Goal: Task Accomplishment & Management: Manage account settings

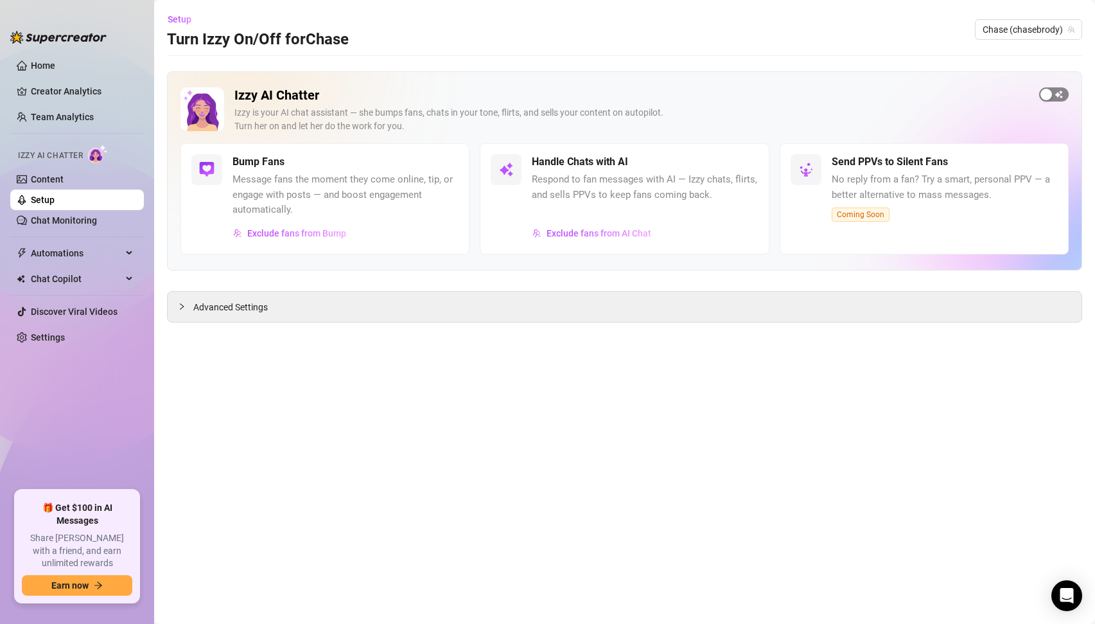
click at [1052, 90] on span "button" at bounding box center [1055, 94] width 30 height 14
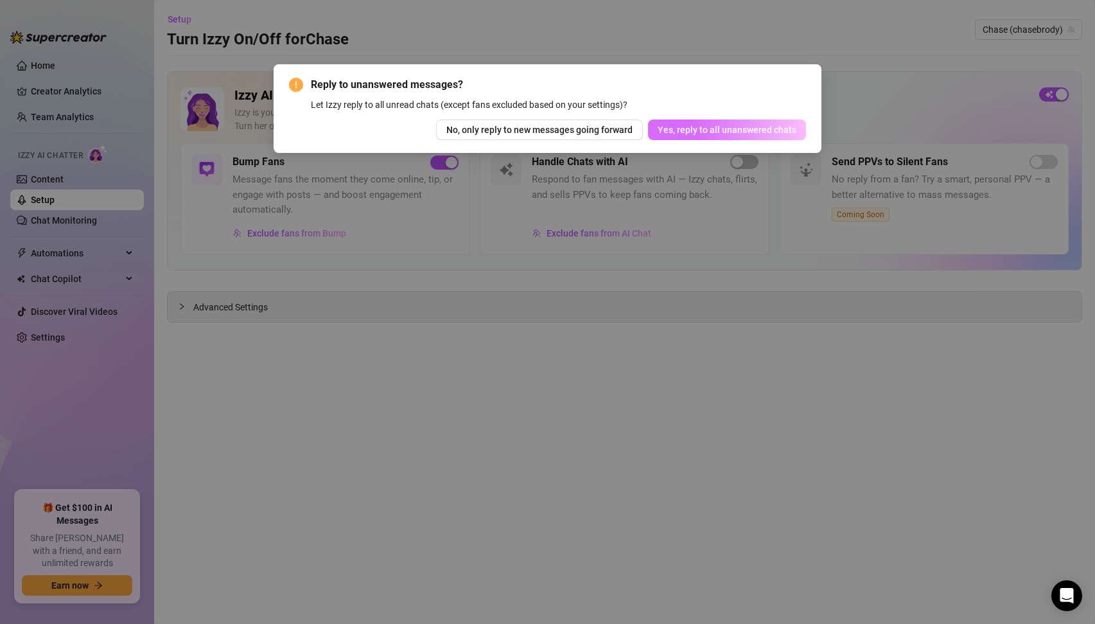
click at [718, 132] on span "Yes, reply to all unanswered chats" at bounding box center [727, 130] width 139 height 10
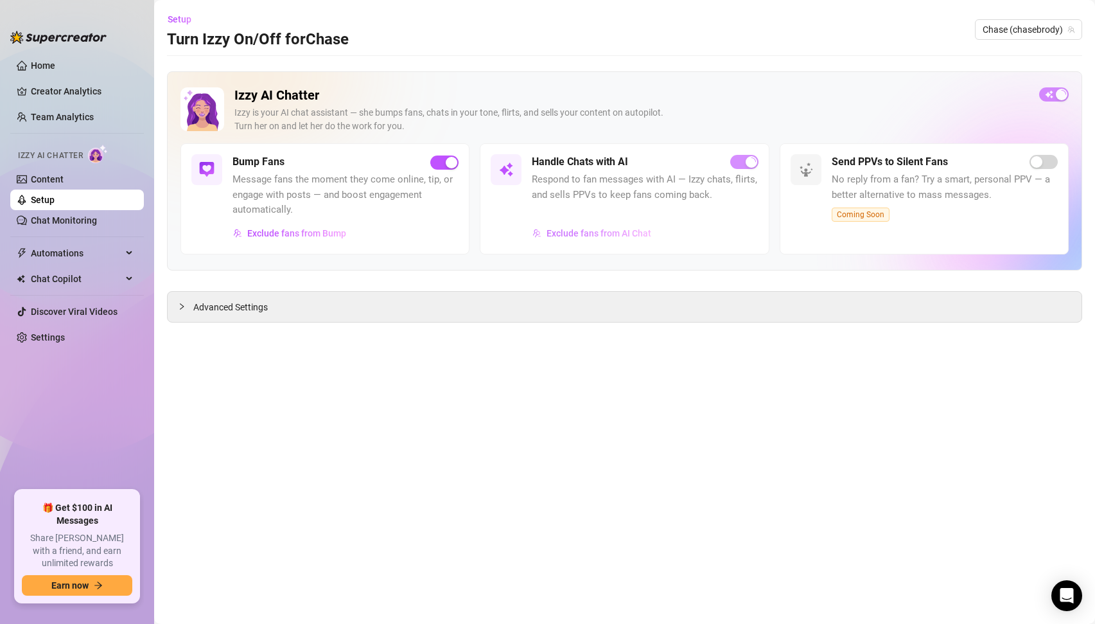
click at [589, 231] on span "Exclude fans from AI Chat" at bounding box center [599, 233] width 105 height 10
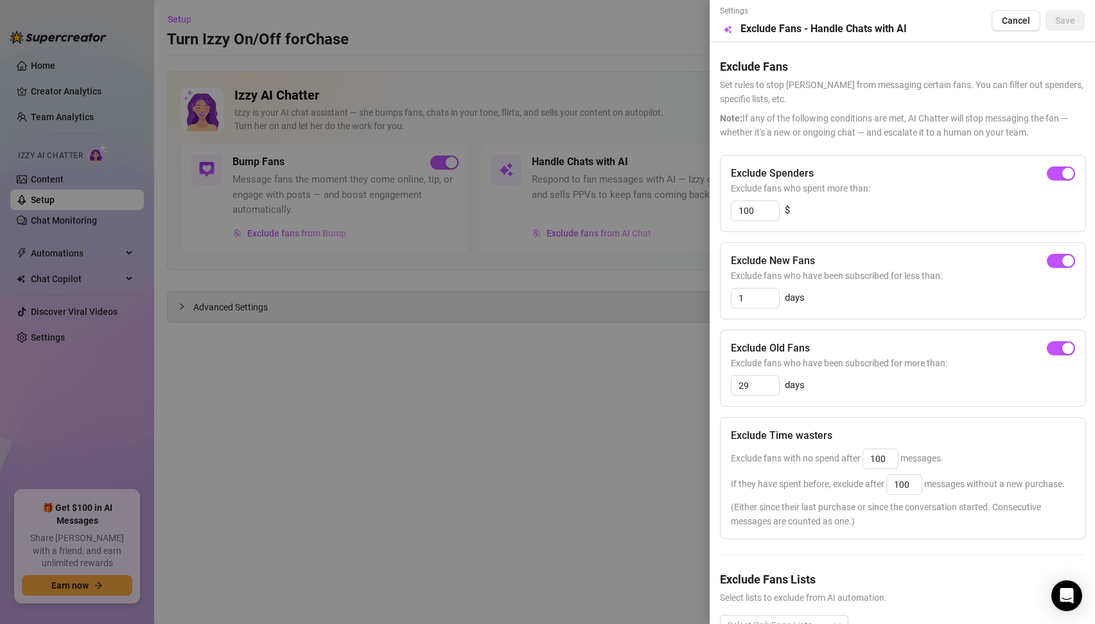
click at [596, 270] on div at bounding box center [547, 312] width 1095 height 624
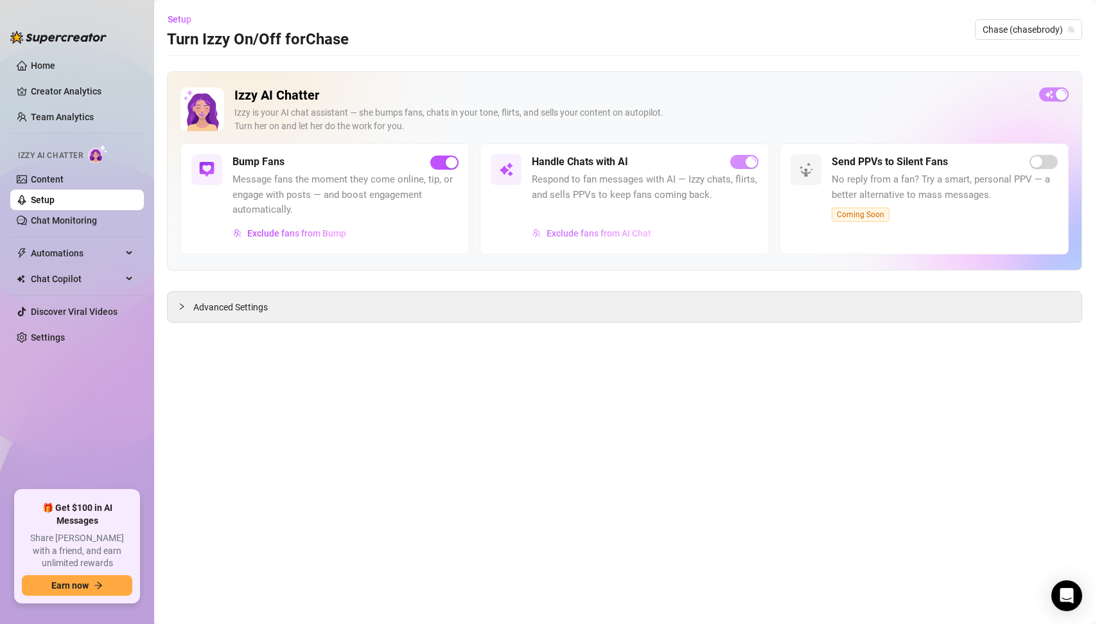
click at [614, 232] on span "Exclude fans from AI Chat" at bounding box center [599, 233] width 105 height 10
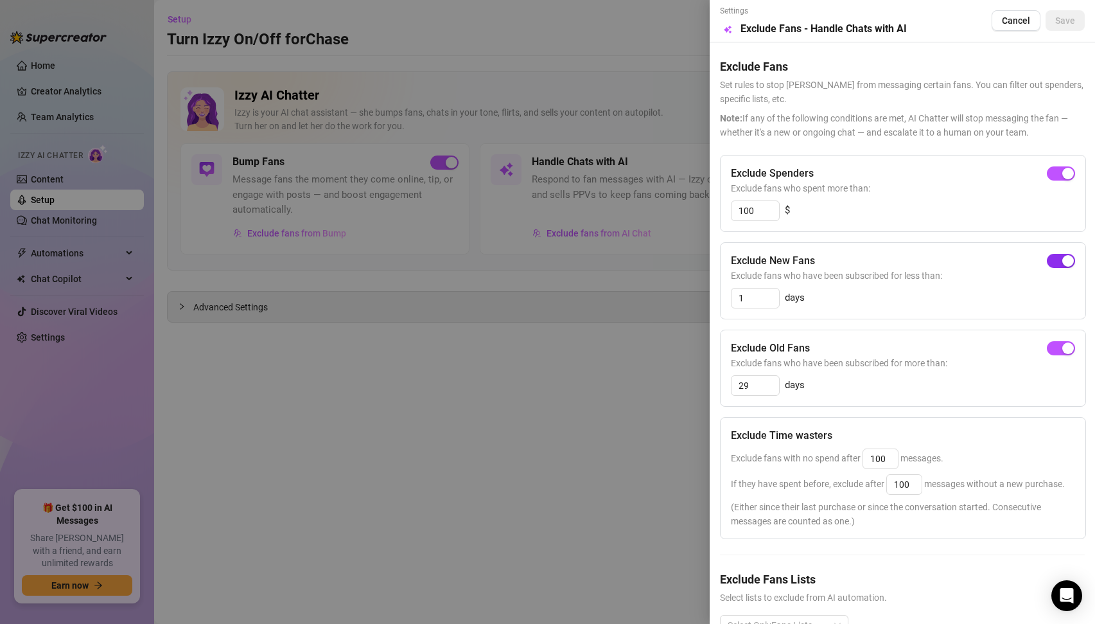
click at [1065, 262] on div "button" at bounding box center [1069, 261] width 12 height 12
click at [1072, 15] on button "Save" at bounding box center [1065, 20] width 39 height 21
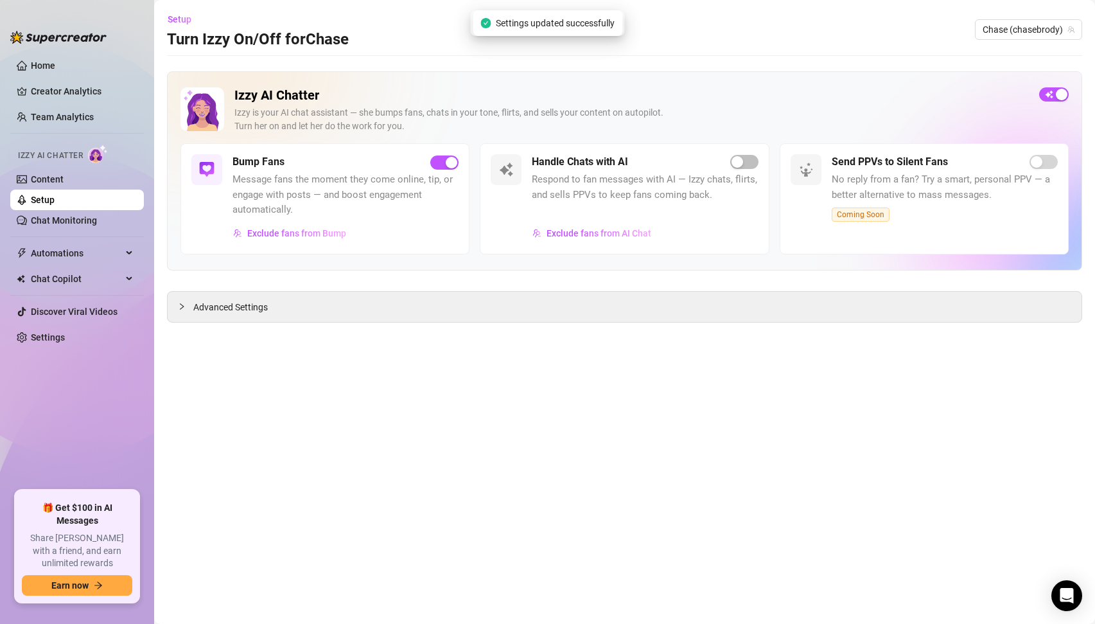
click at [594, 344] on main "Setup Turn Izzy On/Off for [PERSON_NAME] (chasebrody) Izzy AI Chatter [PERSON_N…" at bounding box center [624, 312] width 941 height 624
click at [1049, 99] on span "button" at bounding box center [1055, 94] width 30 height 14
click at [1049, 98] on div "button" at bounding box center [1047, 95] width 12 height 12
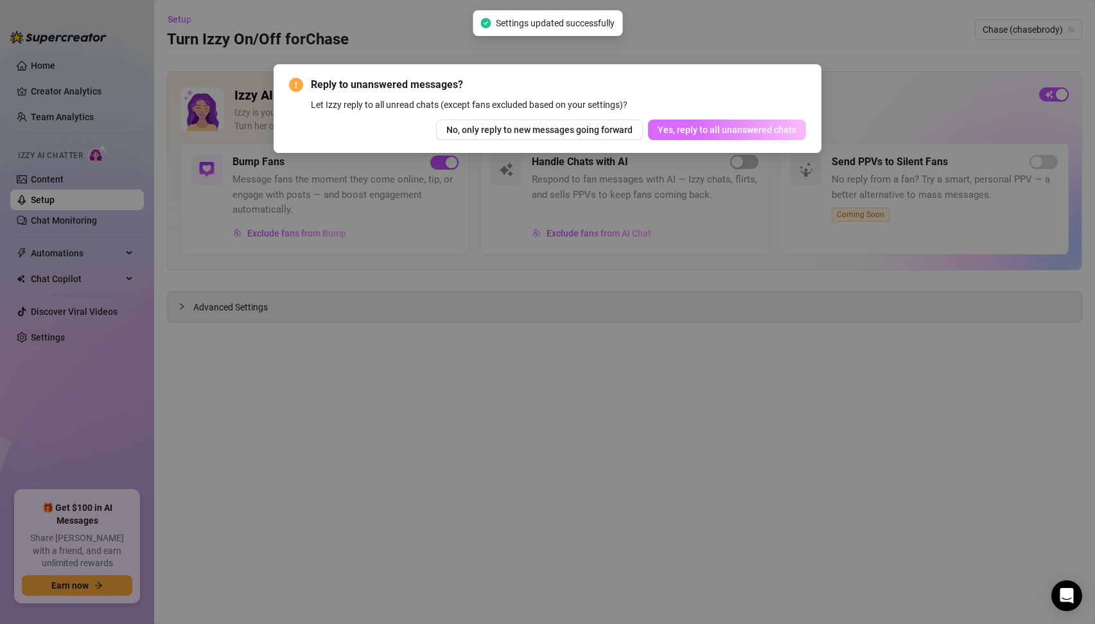
click at [727, 134] on span "Yes, reply to all unanswered chats" at bounding box center [727, 130] width 139 height 10
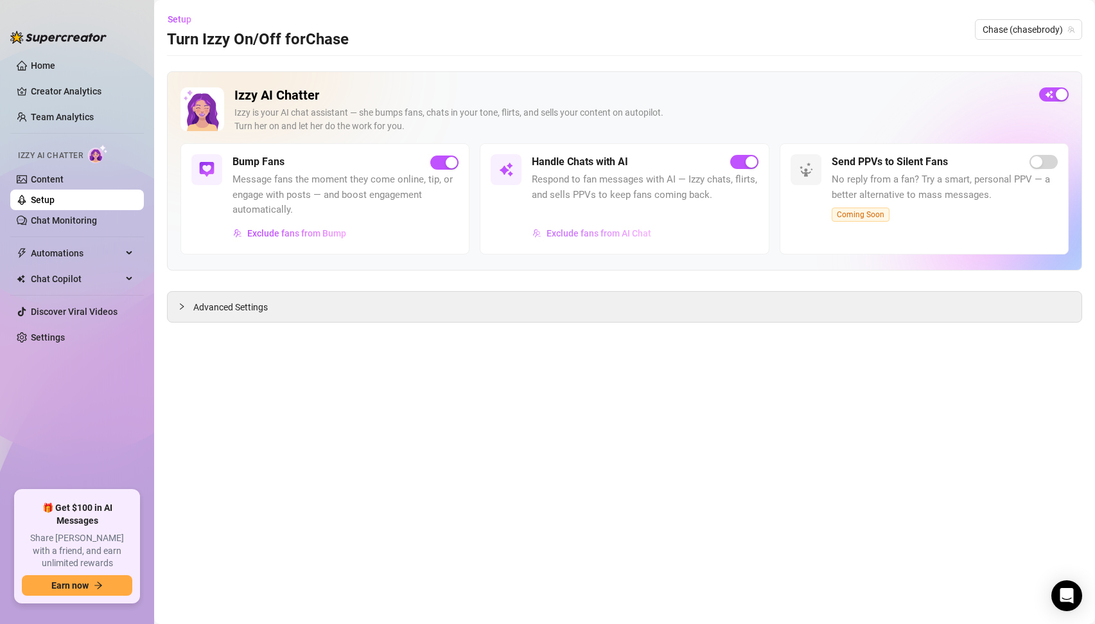
click at [613, 235] on span "Exclude fans from AI Chat" at bounding box center [599, 233] width 105 height 10
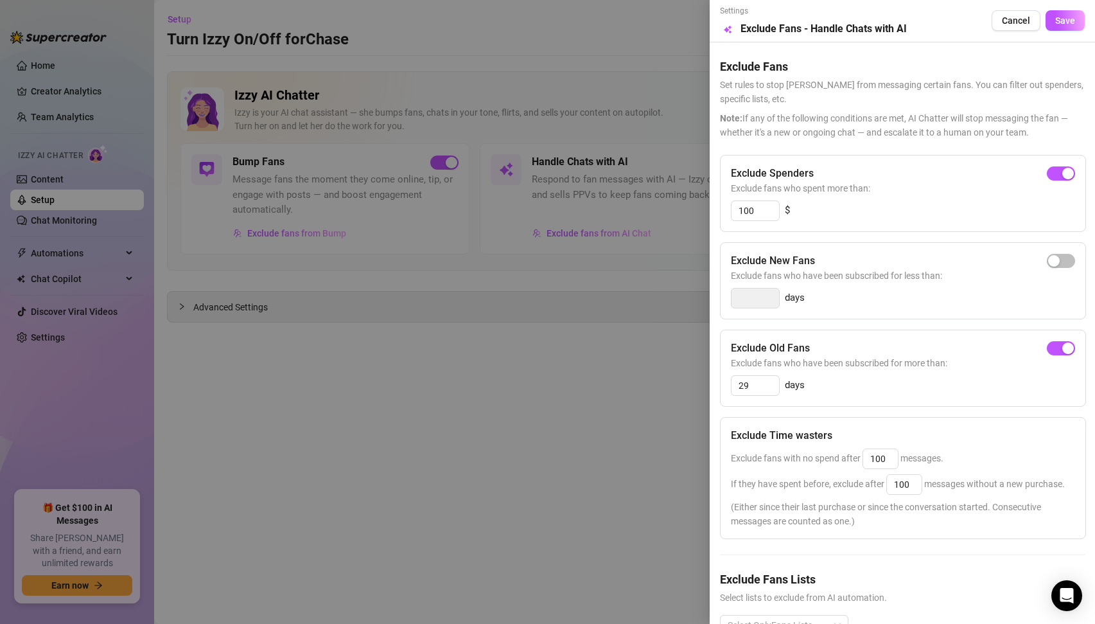
click at [598, 341] on div at bounding box center [547, 312] width 1095 height 624
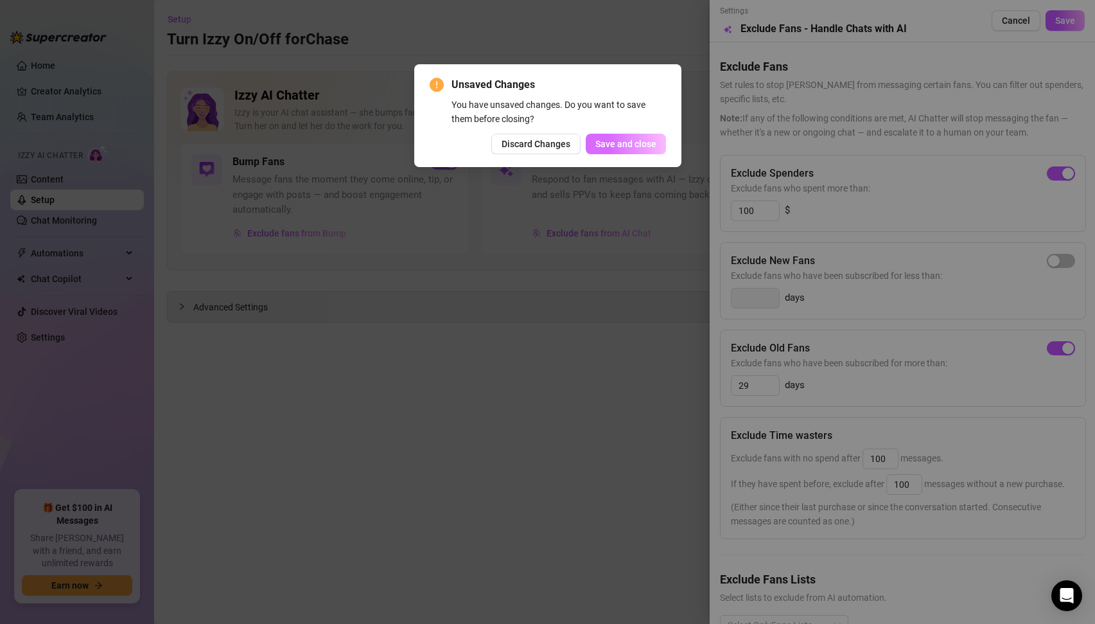
click at [607, 148] on span "Save and close" at bounding box center [626, 144] width 61 height 10
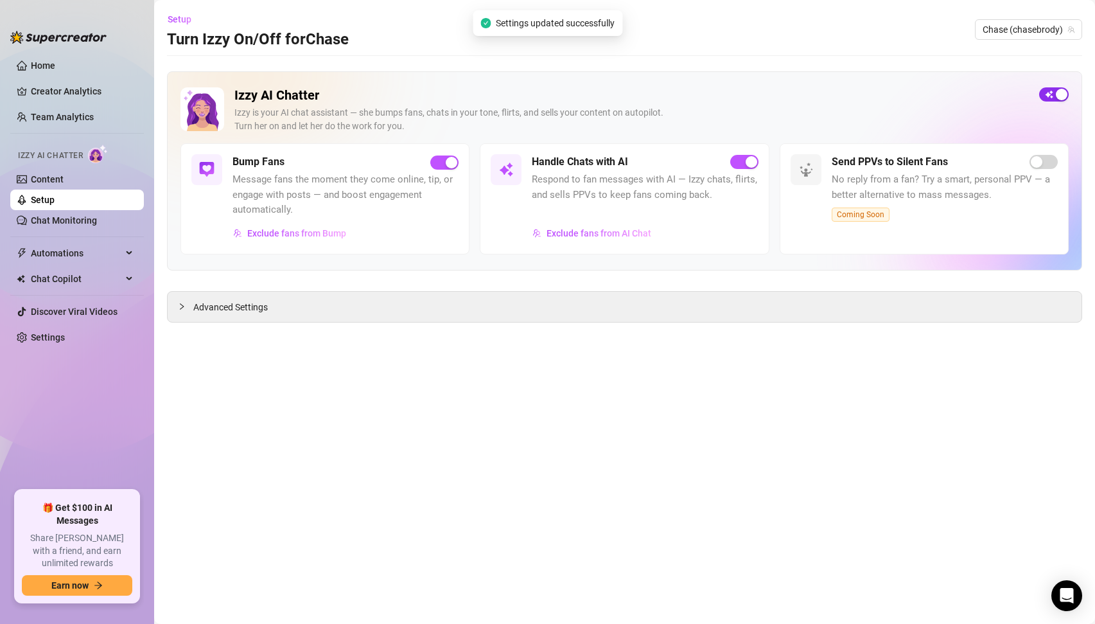
click at [1050, 97] on span "button" at bounding box center [1055, 94] width 30 height 14
click at [616, 228] on span "Exclude fans from AI Chat" at bounding box center [599, 233] width 105 height 10
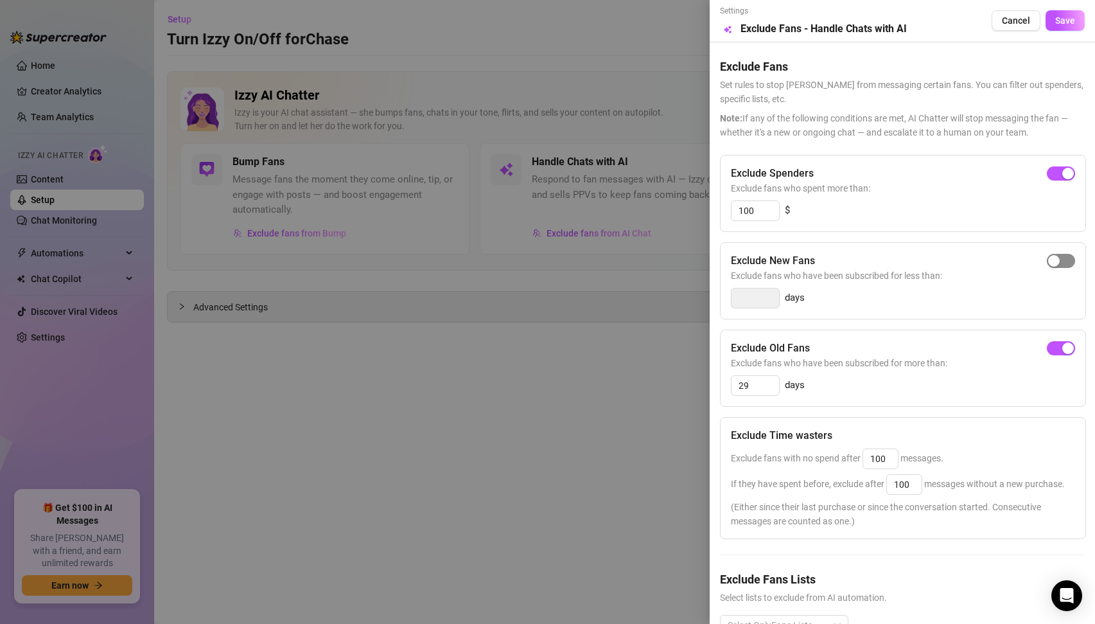
click at [1061, 259] on span "button" at bounding box center [1061, 261] width 28 height 14
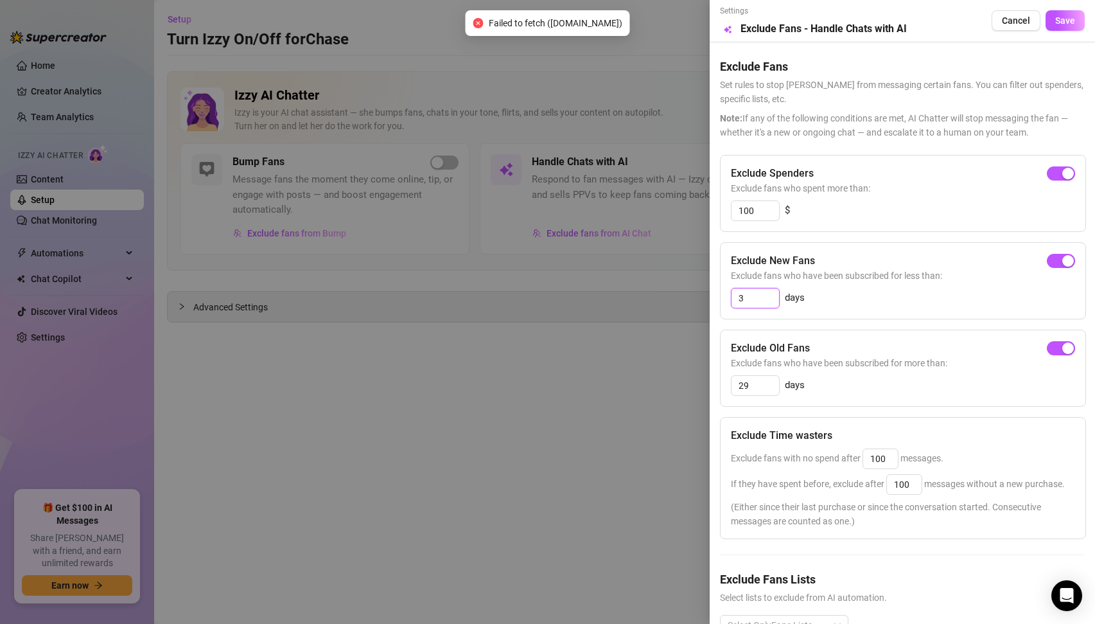
click at [755, 295] on input "3" at bounding box center [756, 297] width 48 height 19
type input "2"
click at [880, 289] on div "2 days" at bounding box center [903, 298] width 344 height 21
click at [1066, 19] on span "Save" at bounding box center [1066, 20] width 20 height 10
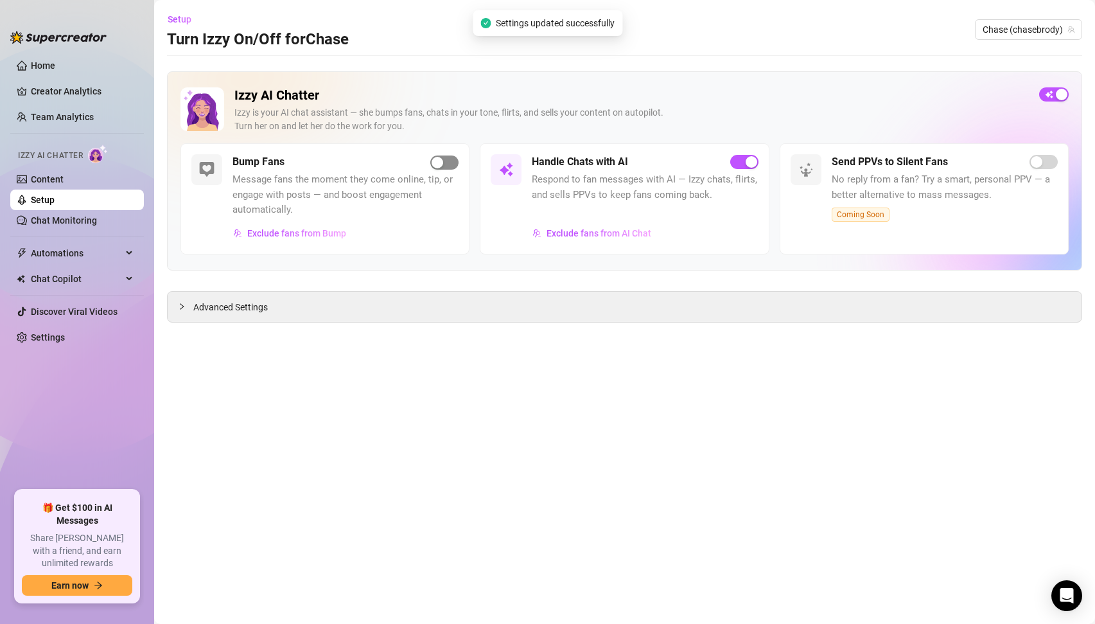
click at [444, 160] on button "button" at bounding box center [444, 162] width 28 height 14
click at [599, 233] on span "Exclude fans from AI Chat" at bounding box center [599, 233] width 105 height 10
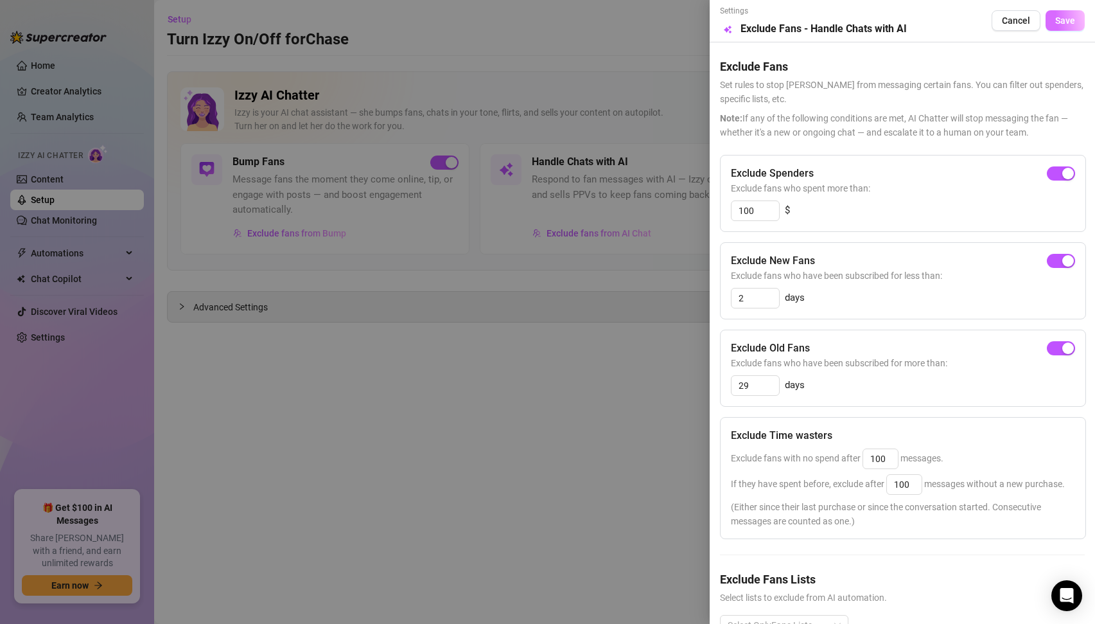
click at [1070, 22] on span "Save" at bounding box center [1066, 20] width 20 height 10
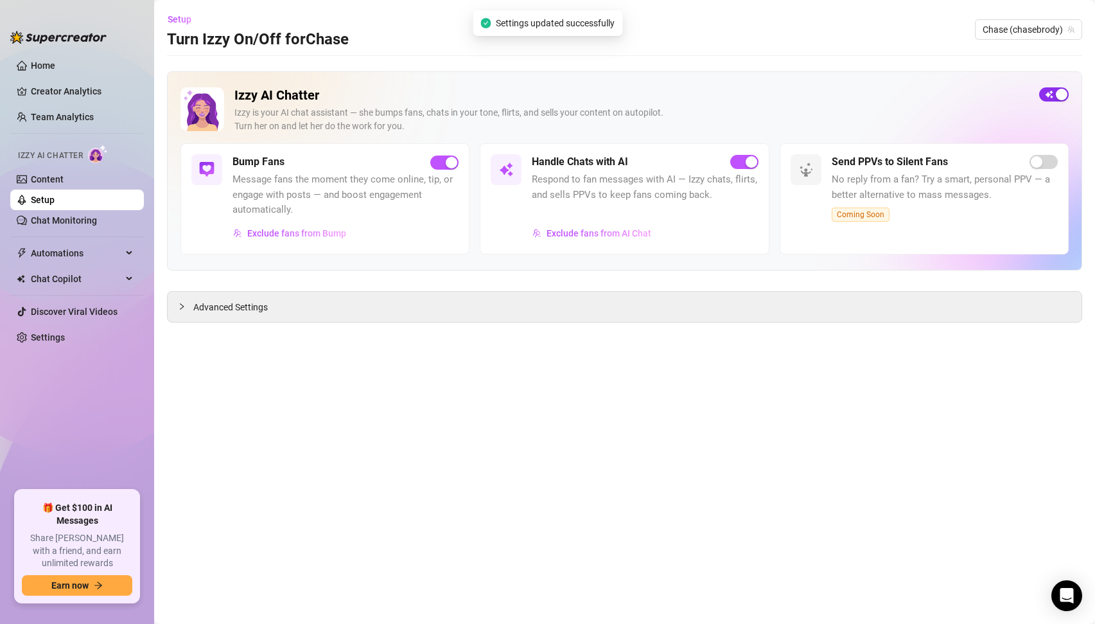
click at [1049, 98] on span "button" at bounding box center [1055, 94] width 30 height 14
click at [1058, 94] on span "button" at bounding box center [1055, 94] width 30 height 14
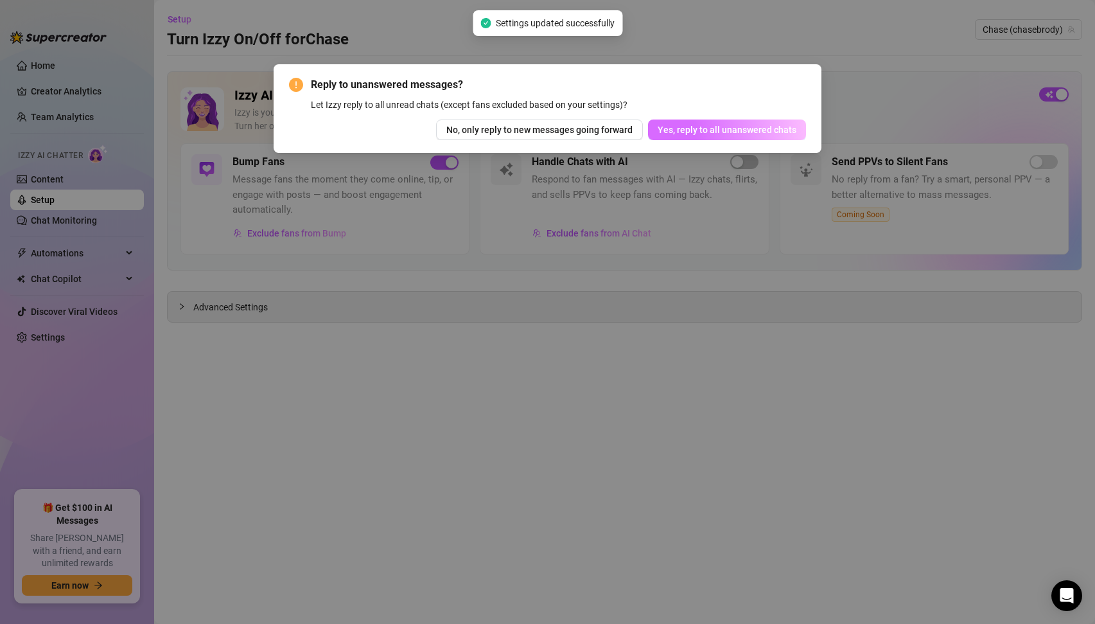
click at [725, 133] on span "Yes, reply to all unanswered chats" at bounding box center [727, 130] width 139 height 10
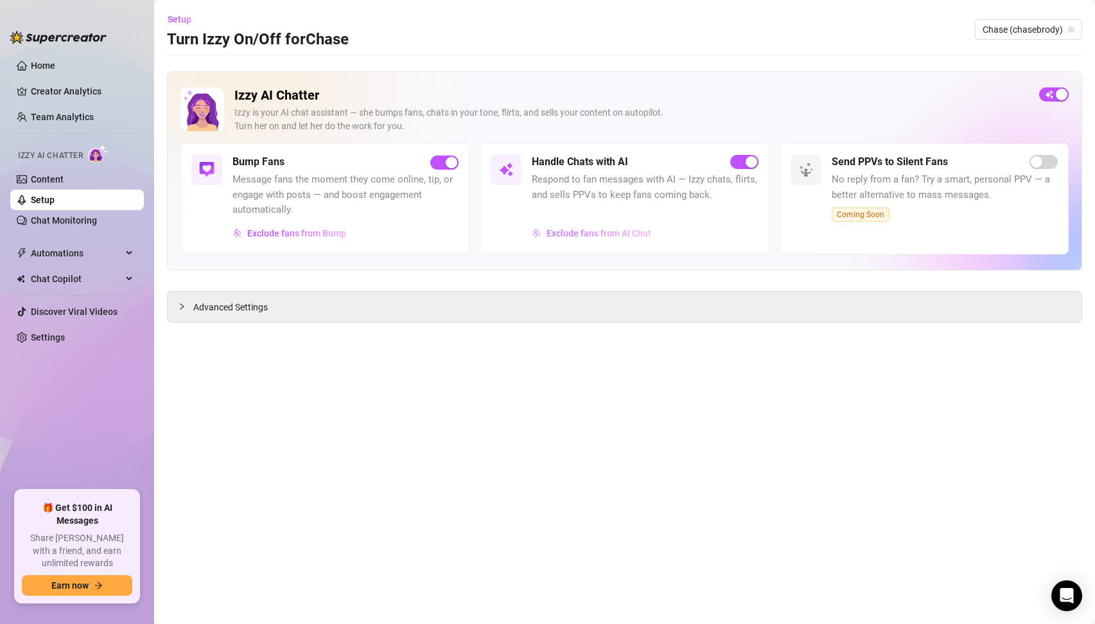
click at [597, 231] on span "Exclude fans from AI Chat" at bounding box center [599, 233] width 105 height 10
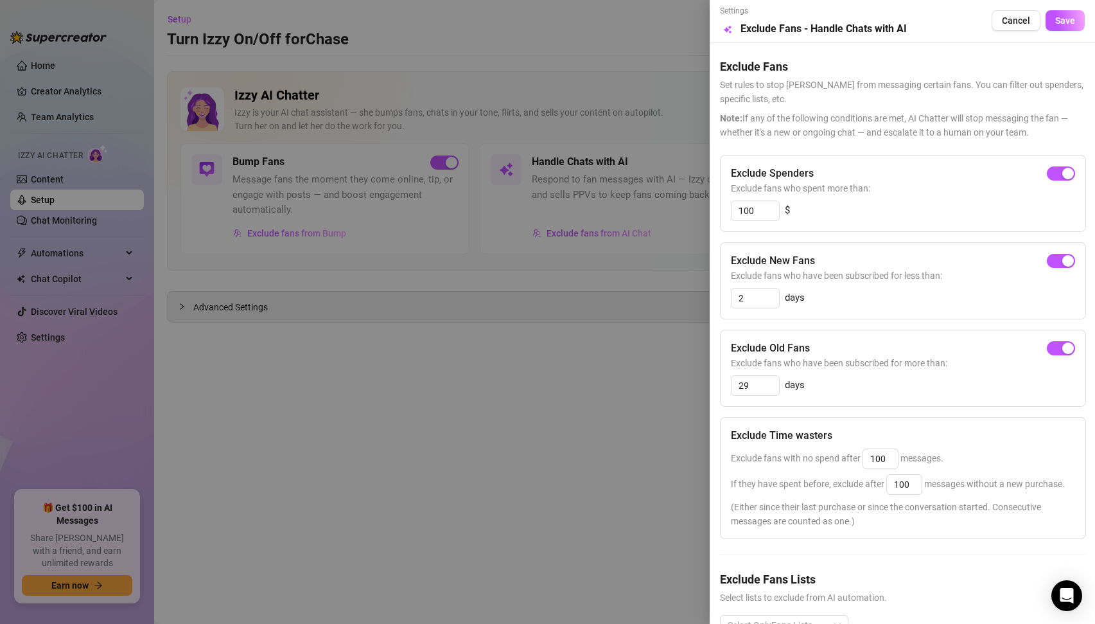
click at [584, 351] on div at bounding box center [547, 312] width 1095 height 624
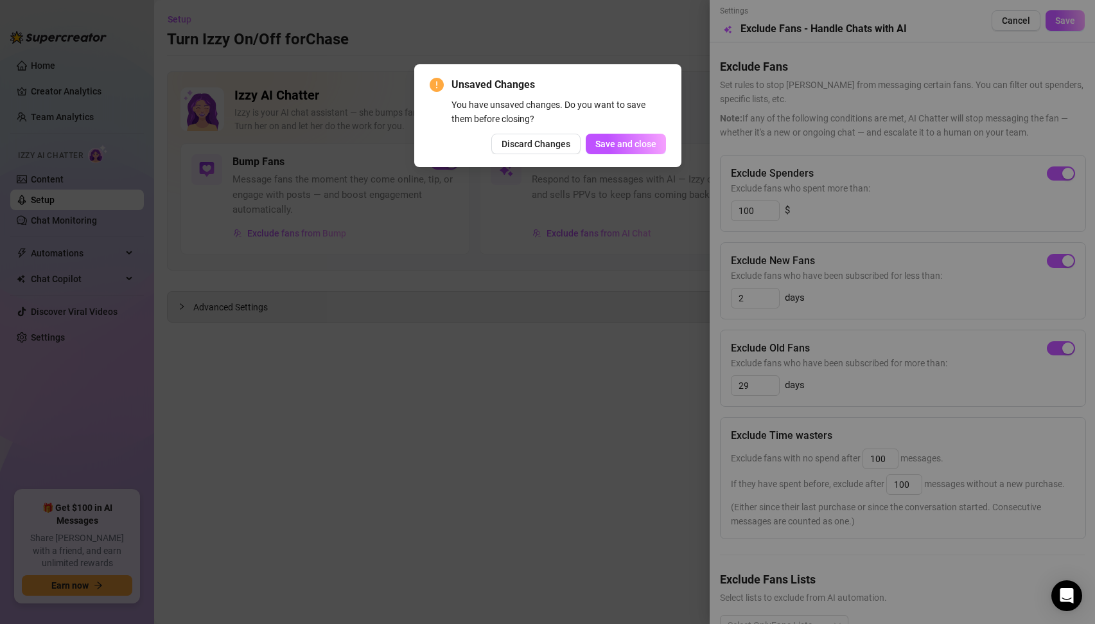
click at [781, 185] on div "Unsaved Changes You have unsaved changes. Do you want to save them before closi…" at bounding box center [547, 312] width 1095 height 624
click at [564, 143] on span "Discard Changes" at bounding box center [536, 144] width 69 height 10
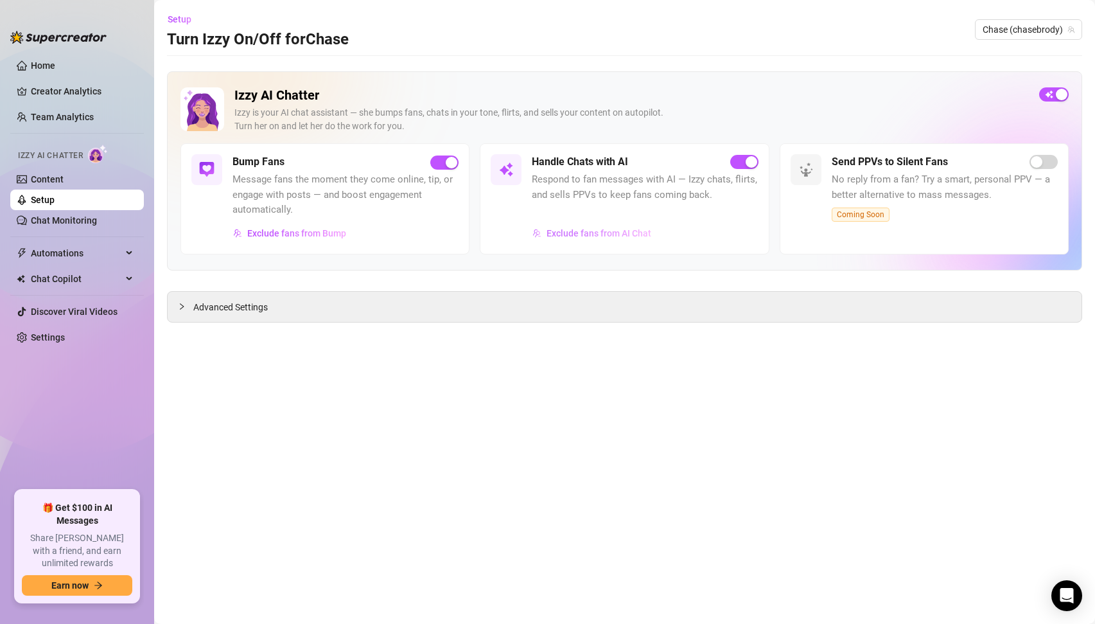
click at [616, 241] on button "Exclude fans from AI Chat" at bounding box center [592, 233] width 120 height 21
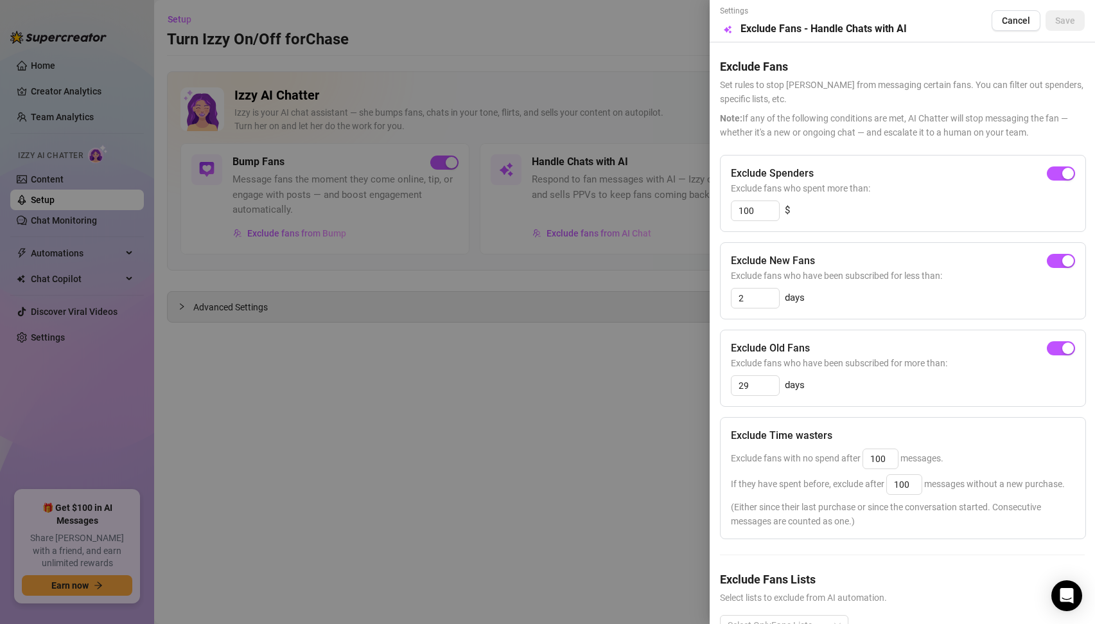
click at [459, 370] on div at bounding box center [547, 312] width 1095 height 624
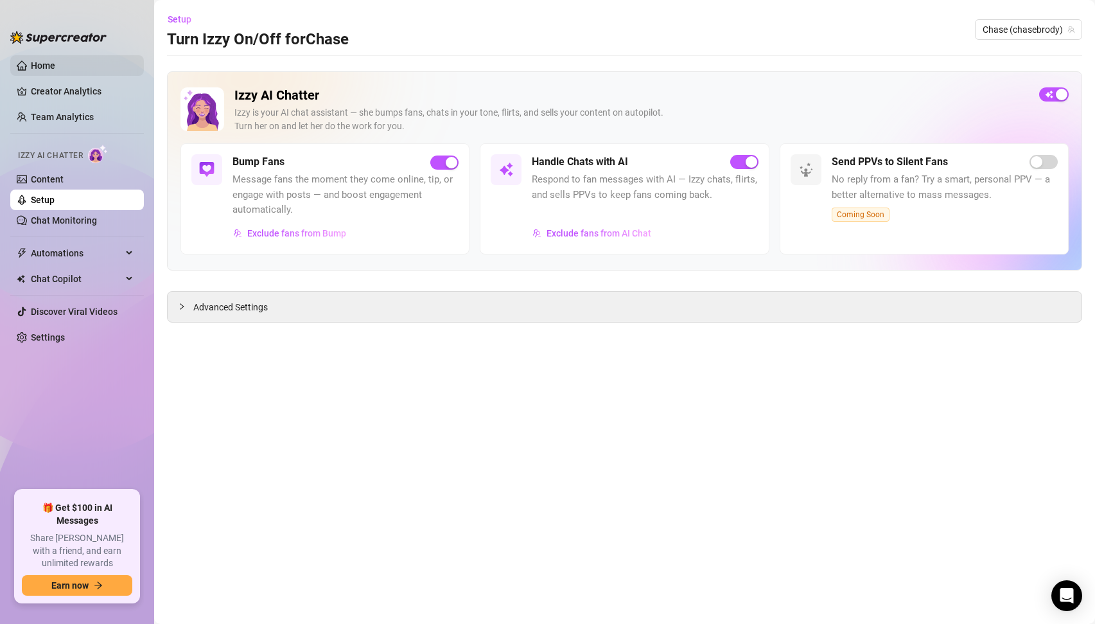
click at [35, 67] on link "Home" at bounding box center [43, 65] width 24 height 10
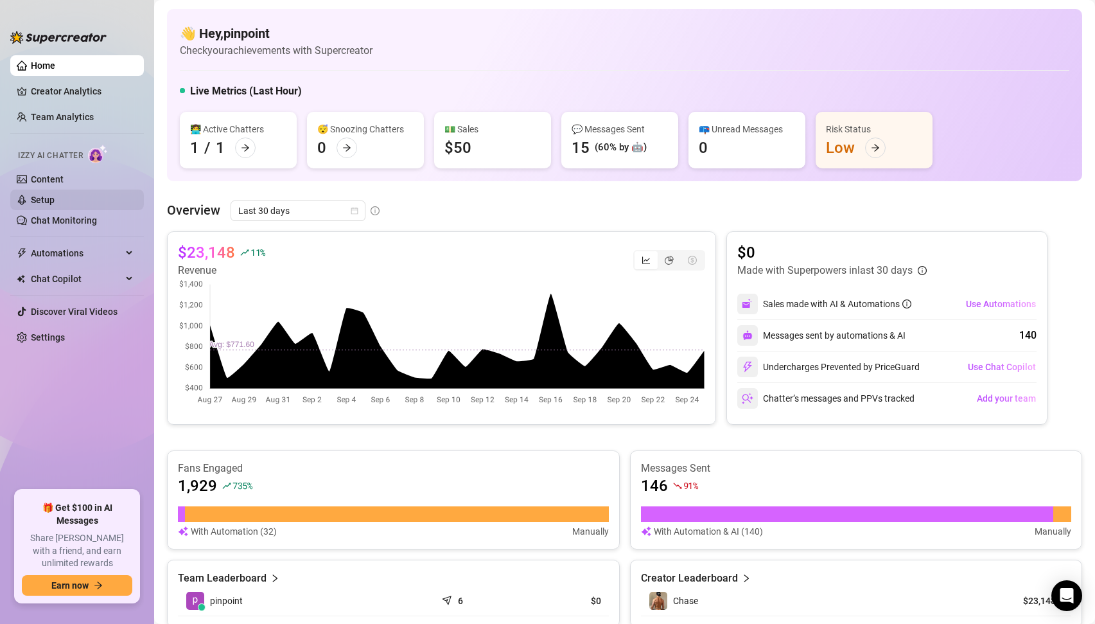
click at [55, 205] on link "Setup" at bounding box center [43, 200] width 24 height 10
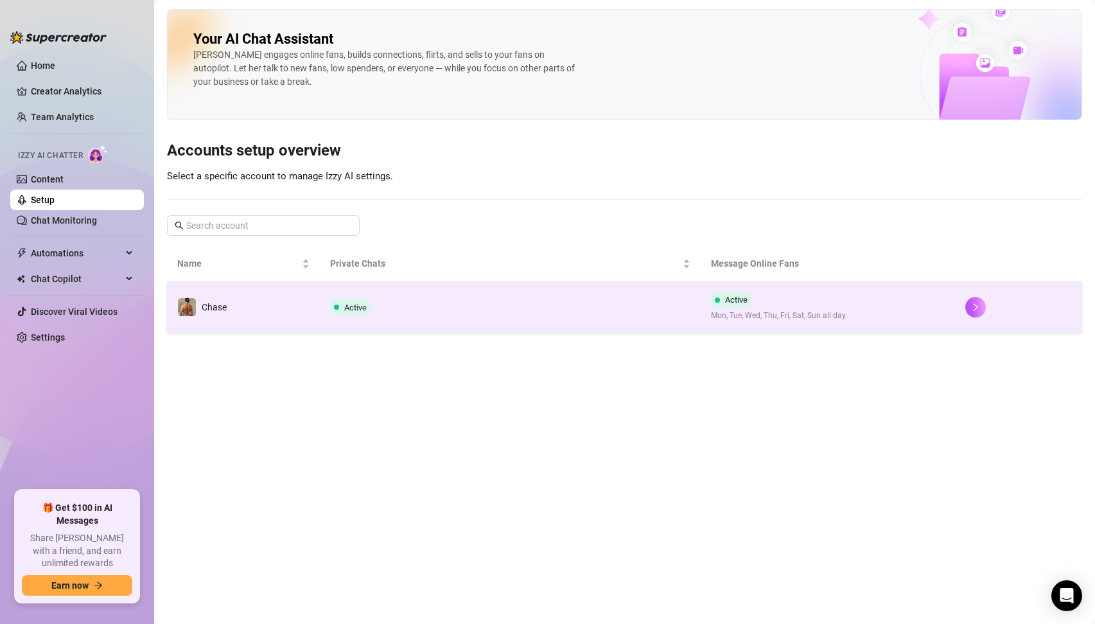
click at [567, 316] on td "Active" at bounding box center [511, 306] width 382 height 51
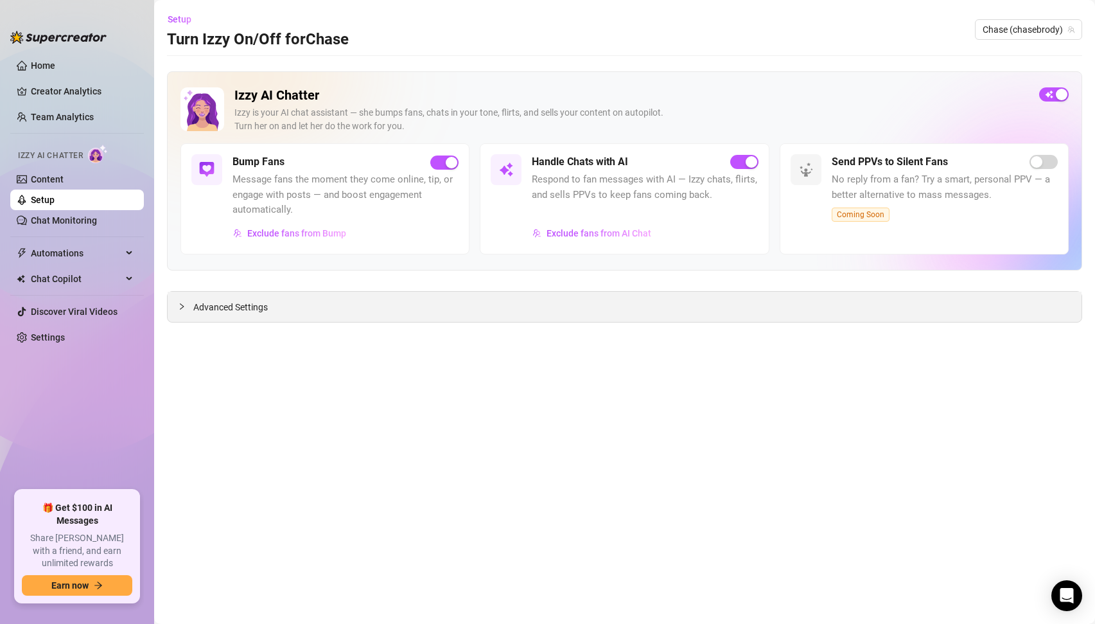
click at [254, 314] on div "Advanced Settings" at bounding box center [625, 307] width 914 height 30
click at [249, 306] on span "Advanced Settings" at bounding box center [230, 307] width 75 height 14
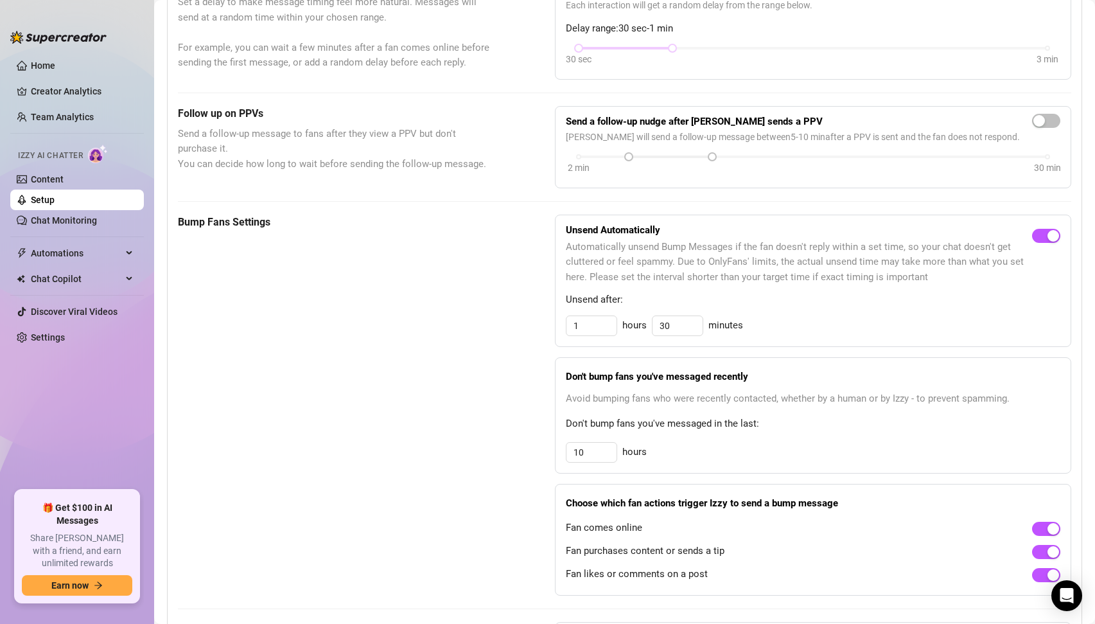
scroll to position [408, 0]
click at [585, 453] on input "10" at bounding box center [592, 453] width 50 height 19
type input "3"
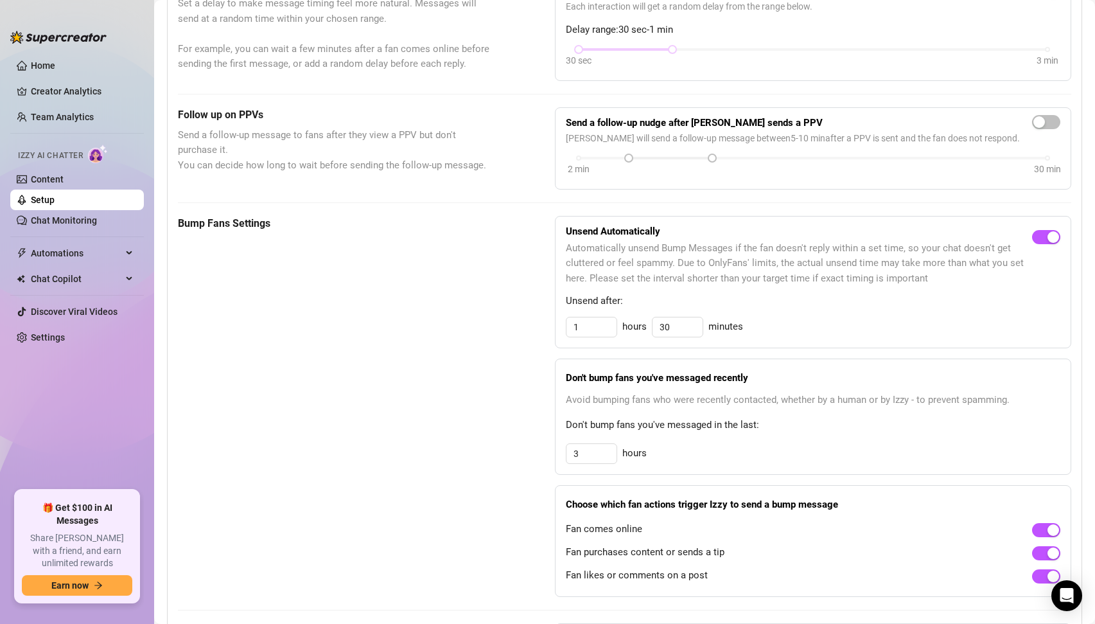
click at [493, 427] on div "Bump Fans Settings Unsend Automatically Automatically unsend Bump Messages if t…" at bounding box center [625, 406] width 894 height 381
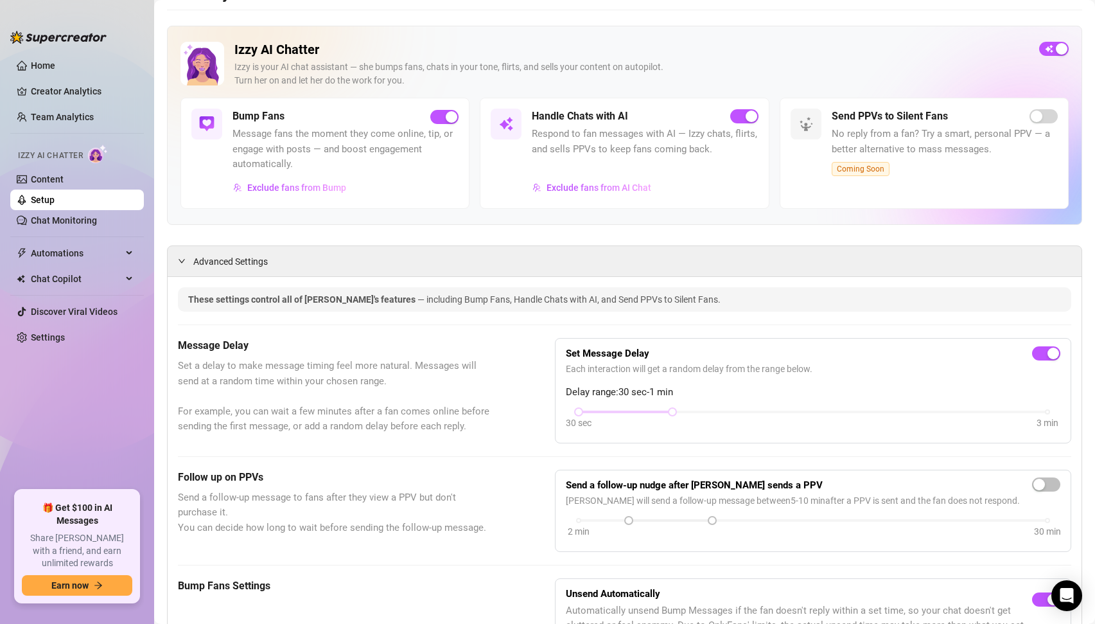
scroll to position [0, 0]
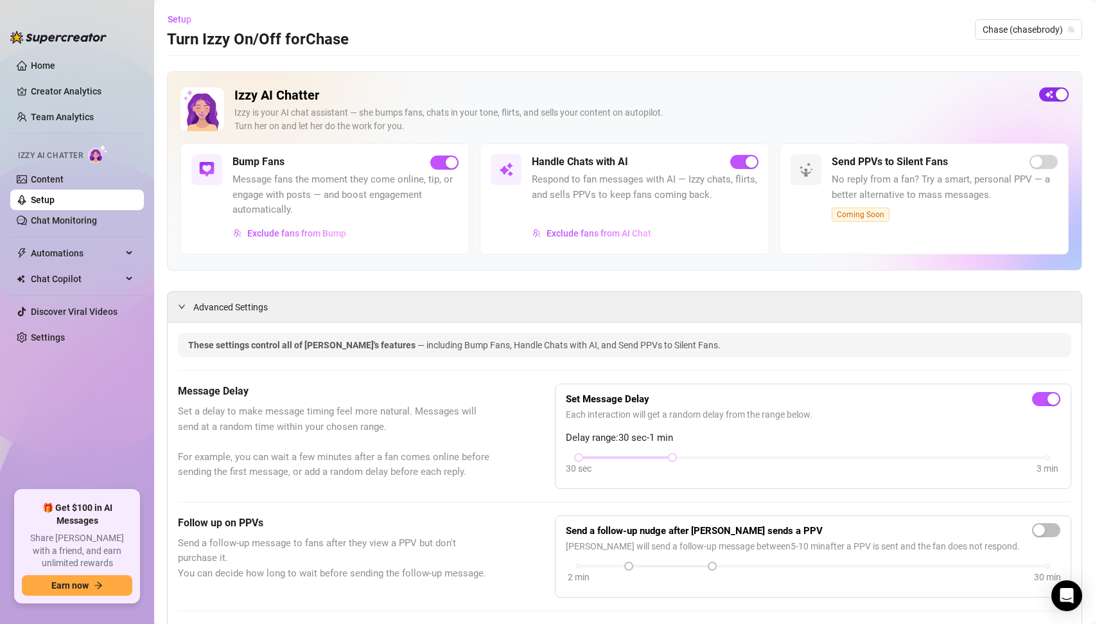
click at [1061, 94] on div "button" at bounding box center [1062, 95] width 12 height 12
click at [586, 237] on span "Exclude fans from AI Chat" at bounding box center [599, 233] width 105 height 10
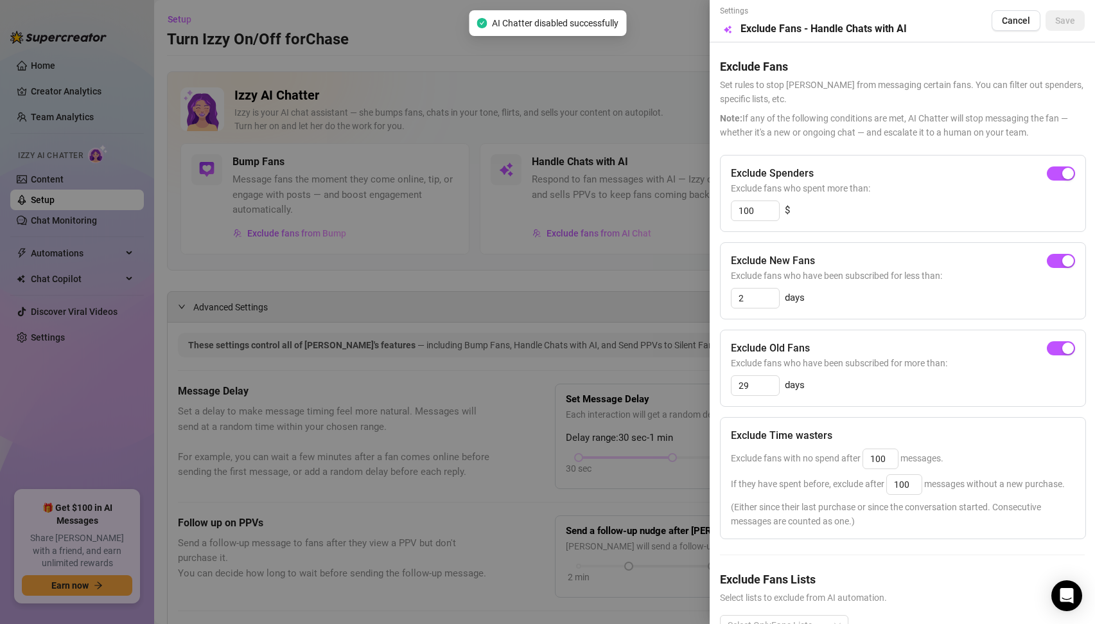
click at [603, 315] on div at bounding box center [547, 312] width 1095 height 624
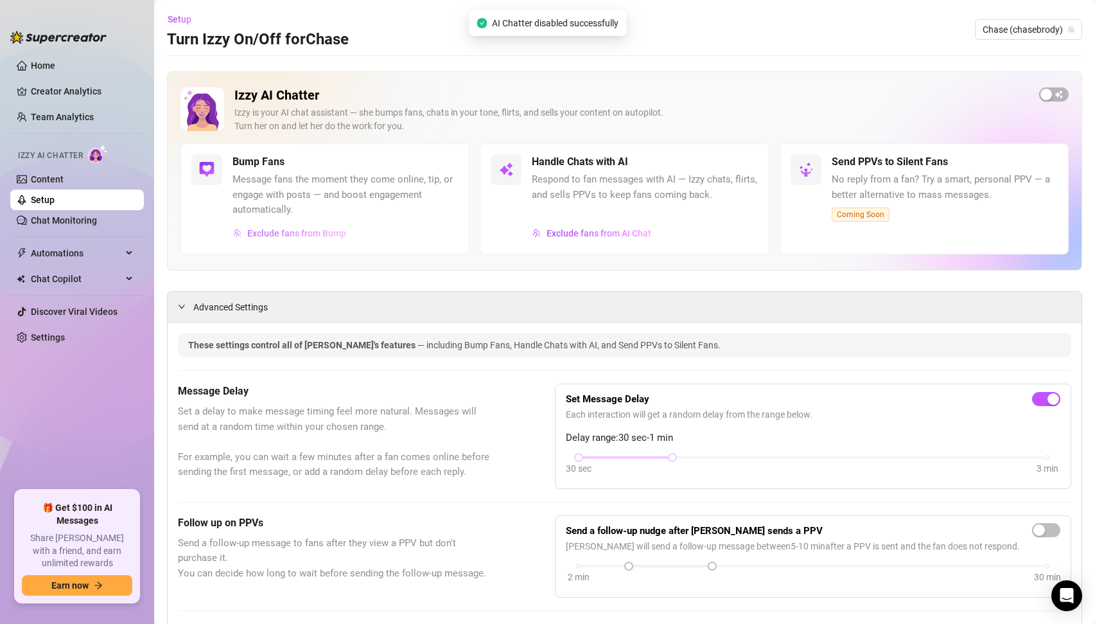
click at [282, 232] on span "Exclude fans from Bump" at bounding box center [296, 233] width 99 height 10
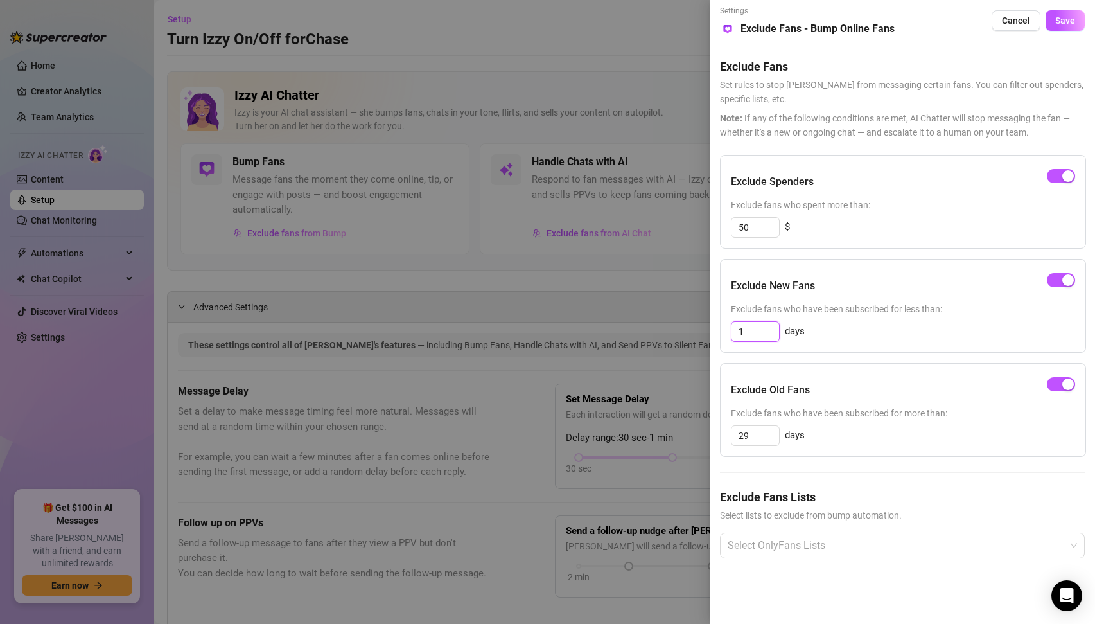
click at [756, 337] on input "1" at bounding box center [756, 331] width 48 height 19
type input "2"
click at [597, 263] on div at bounding box center [547, 312] width 1095 height 624
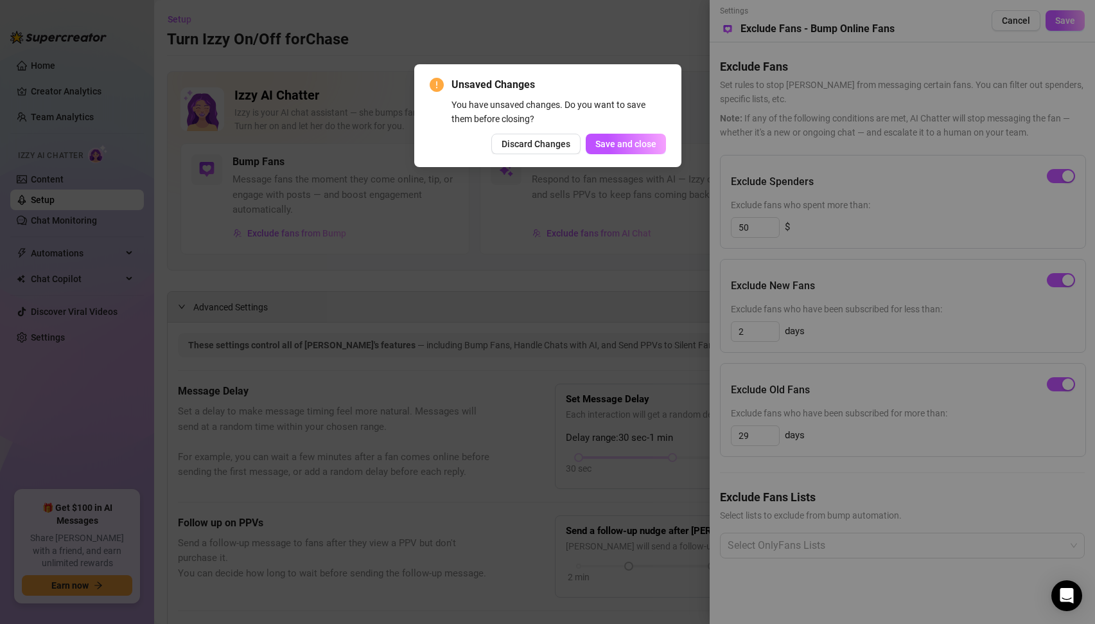
click at [783, 227] on div "Unsaved Changes You have unsaved changes. Do you want to save them before closi…" at bounding box center [547, 312] width 1095 height 624
click at [653, 155] on div "Unsaved Changes You have unsaved changes. Do you want to save them before closi…" at bounding box center [547, 115] width 267 height 103
click at [620, 148] on span "Save and close" at bounding box center [626, 144] width 61 height 10
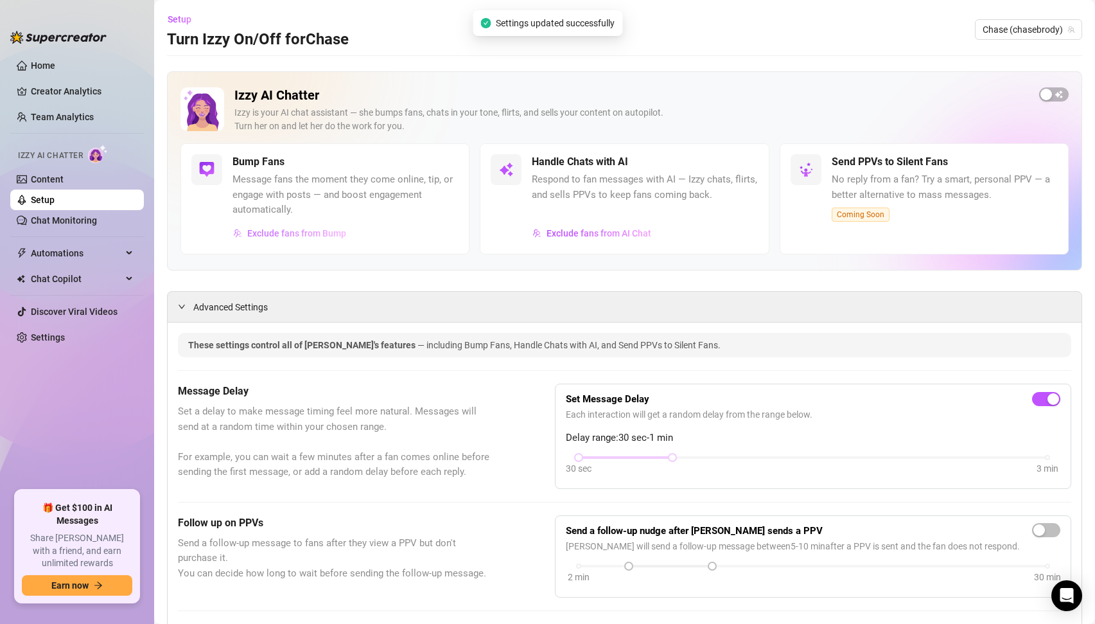
click at [276, 231] on span "Exclude fans from Bump" at bounding box center [296, 233] width 99 height 10
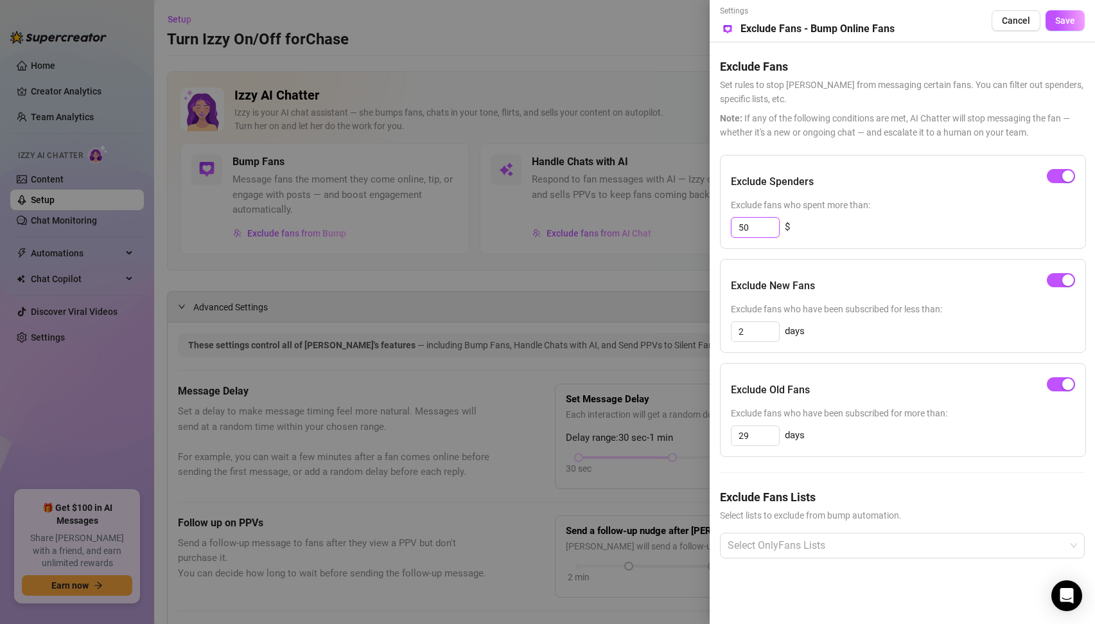
click at [749, 225] on input "50" at bounding box center [756, 227] width 48 height 19
type input "4"
type input "50"
click at [1065, 22] on span "Save" at bounding box center [1066, 20] width 20 height 10
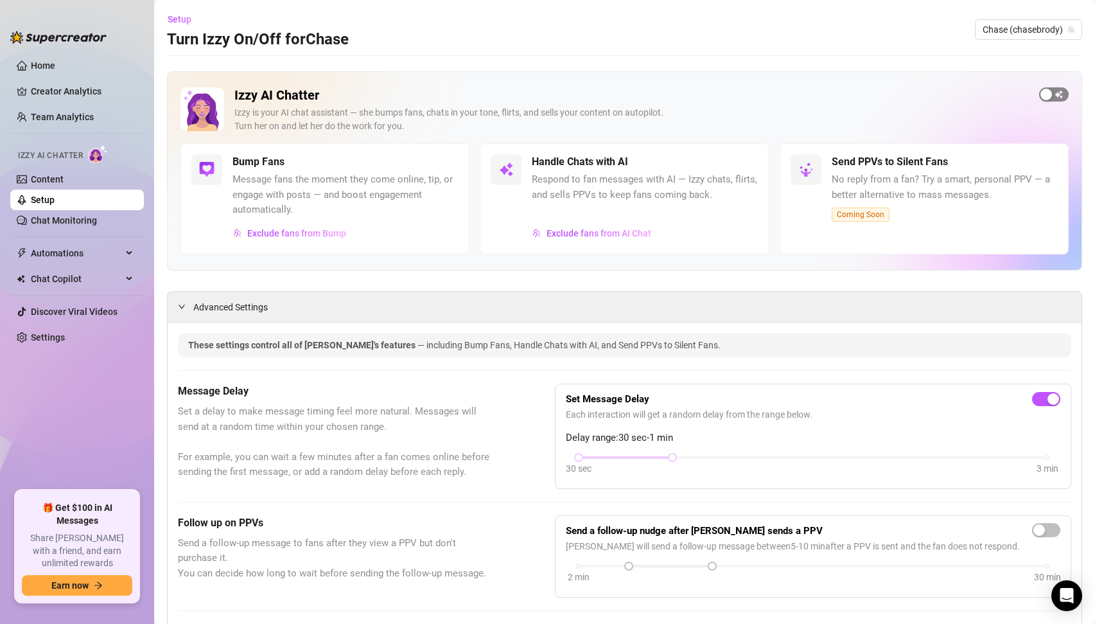
click at [1068, 93] on span "button" at bounding box center [1055, 94] width 30 height 14
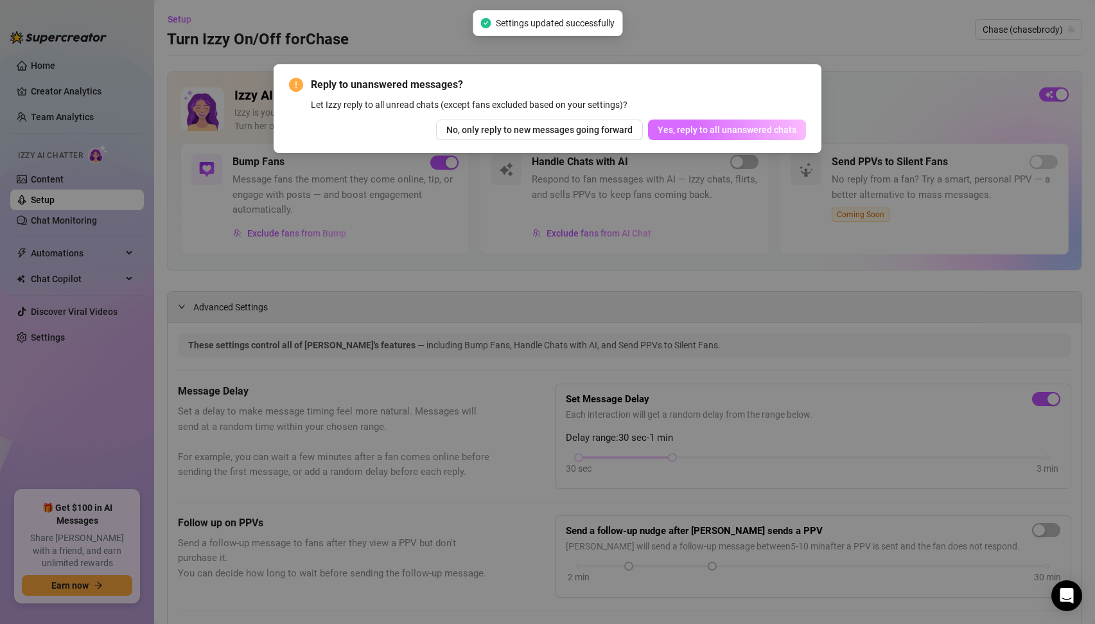
click at [707, 126] on span "Yes, reply to all unanswered chats" at bounding box center [727, 130] width 139 height 10
